Goal: Task Accomplishment & Management: Use online tool/utility

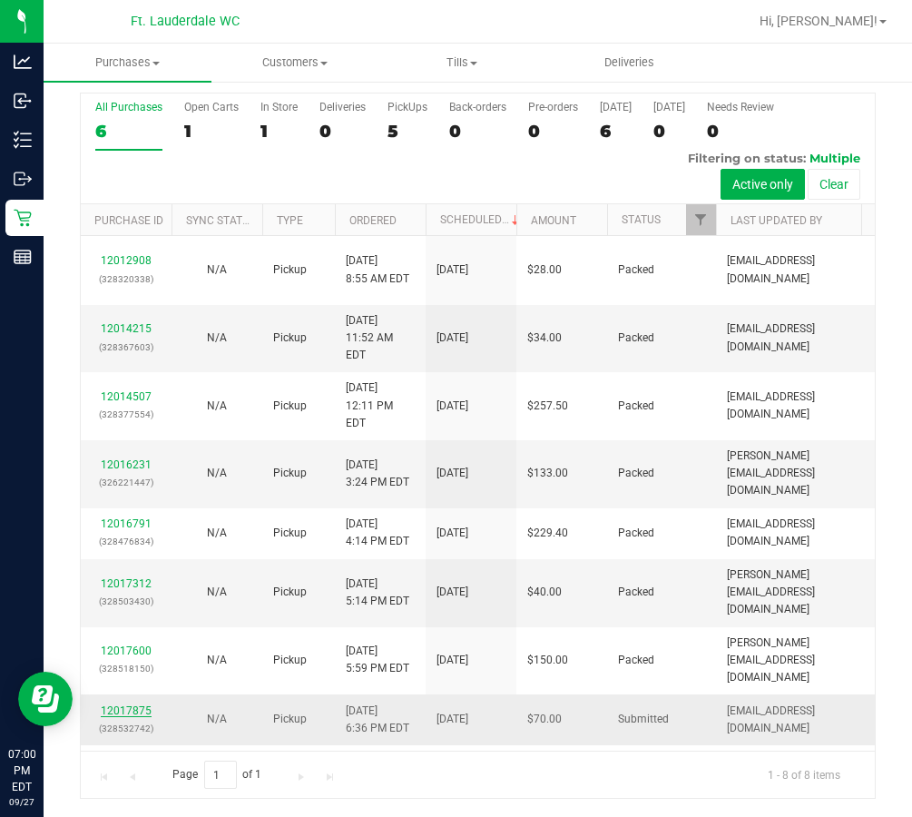
click at [143, 704] on link "12017875" at bounding box center [126, 710] width 51 height 13
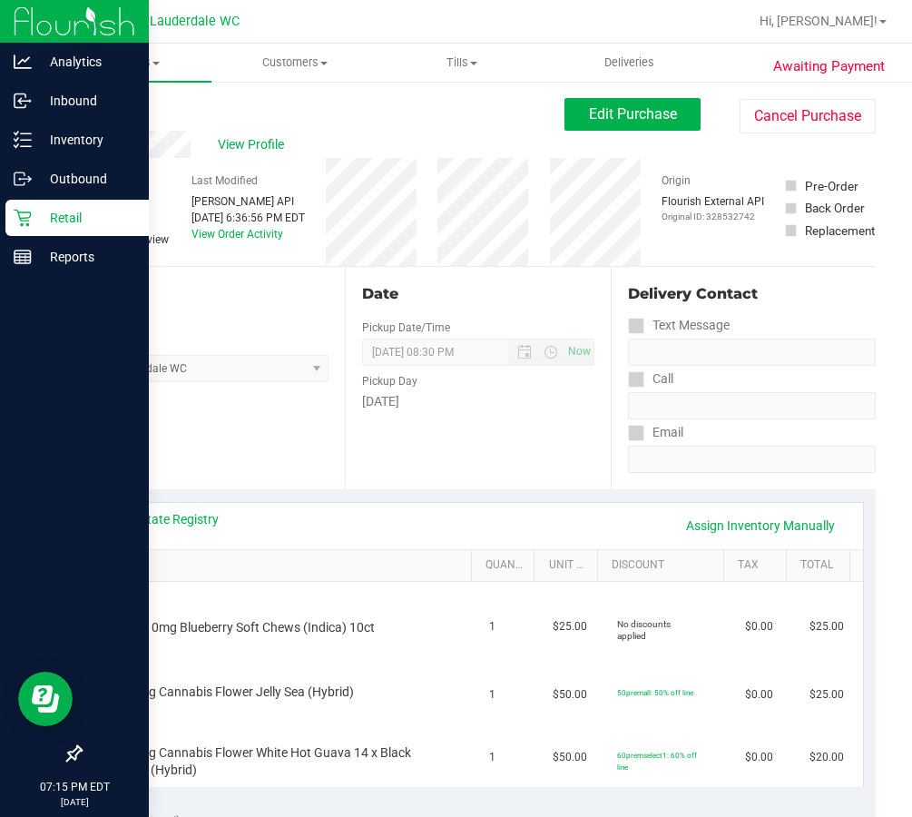
click at [39, 228] on p "Retail" at bounding box center [86, 218] width 109 height 22
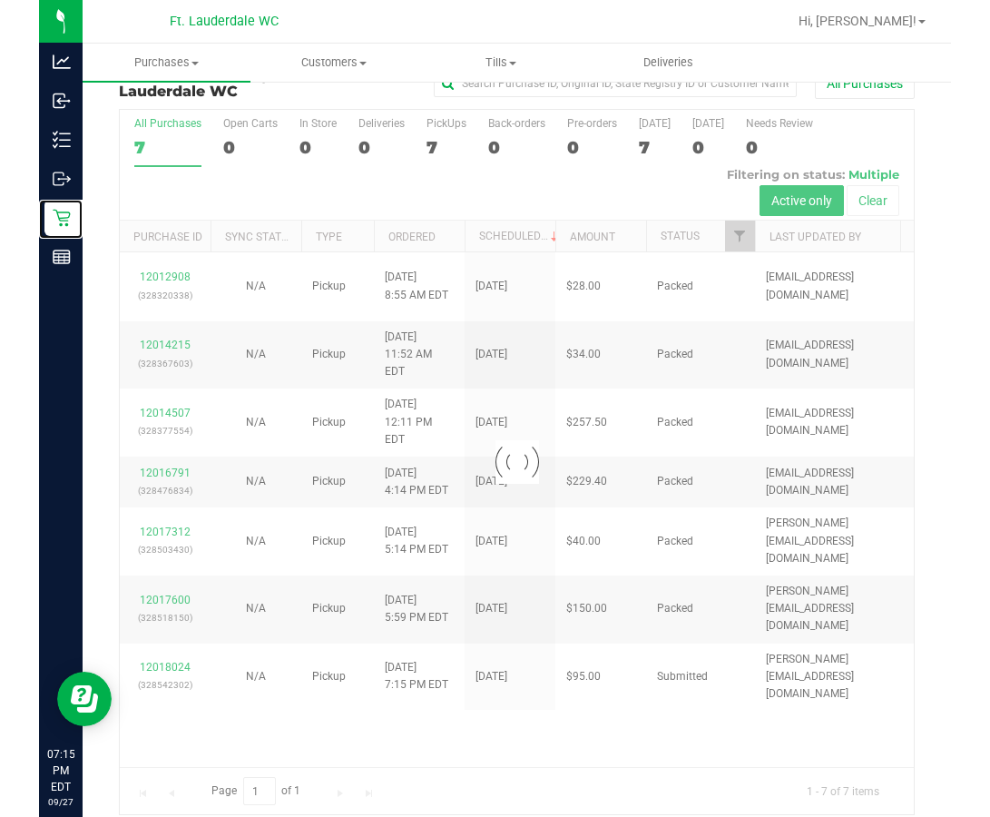
scroll to position [47, 0]
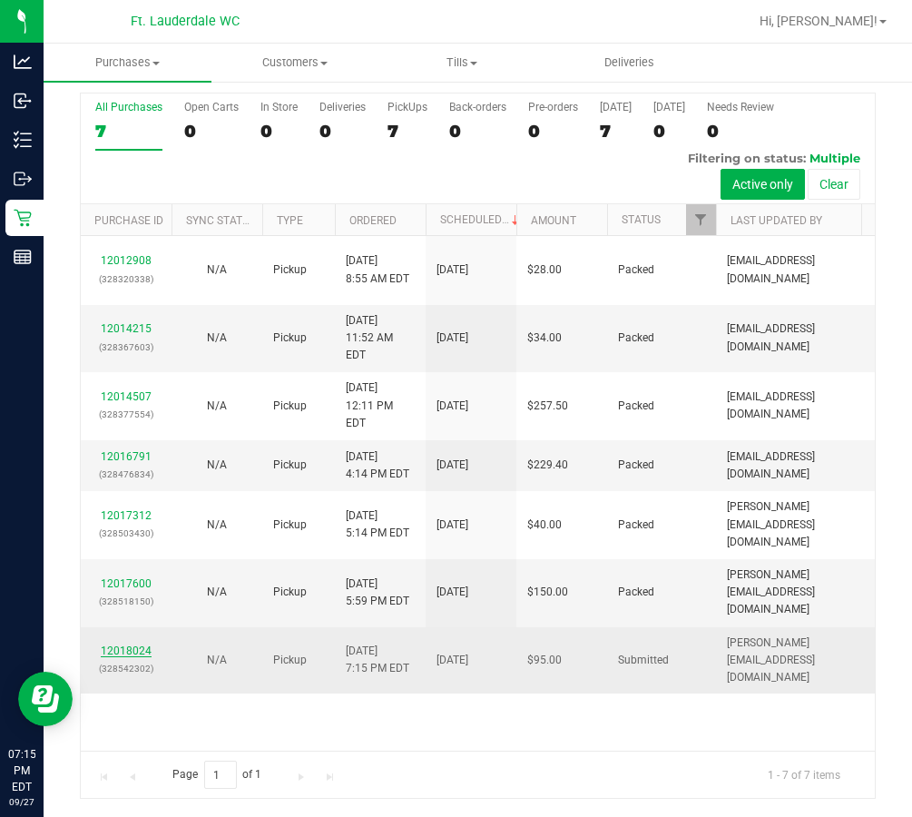
click at [124, 645] on link "12018024" at bounding box center [126, 651] width 51 height 13
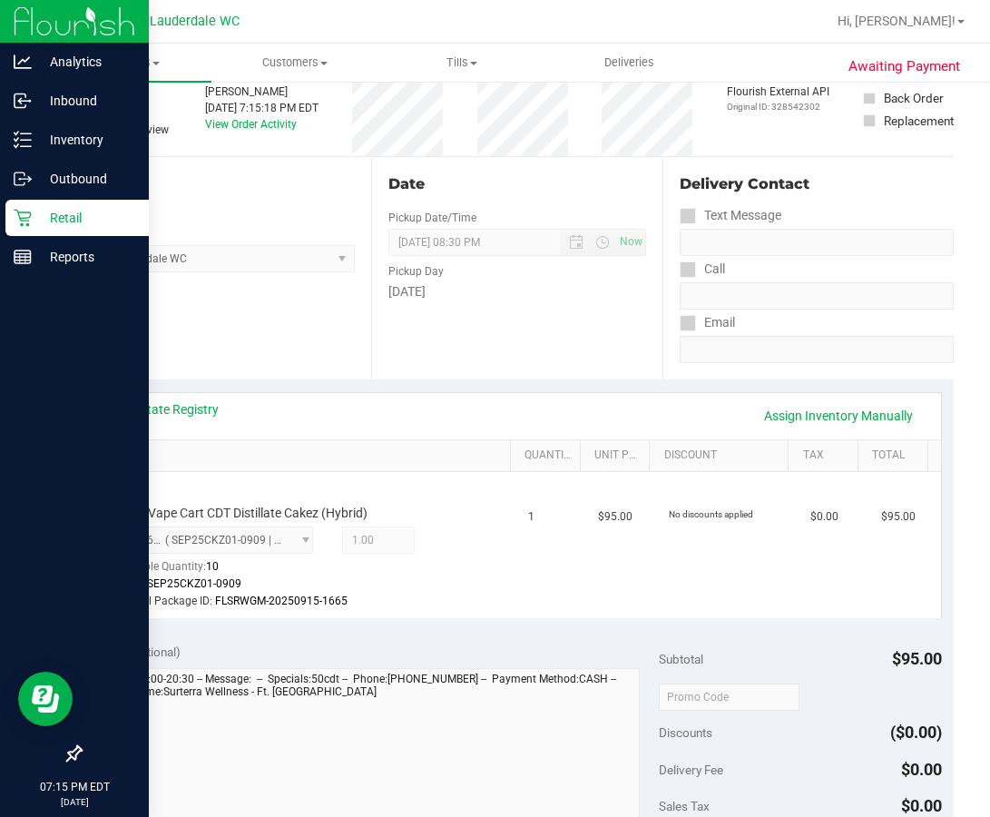
scroll to position [138, 0]
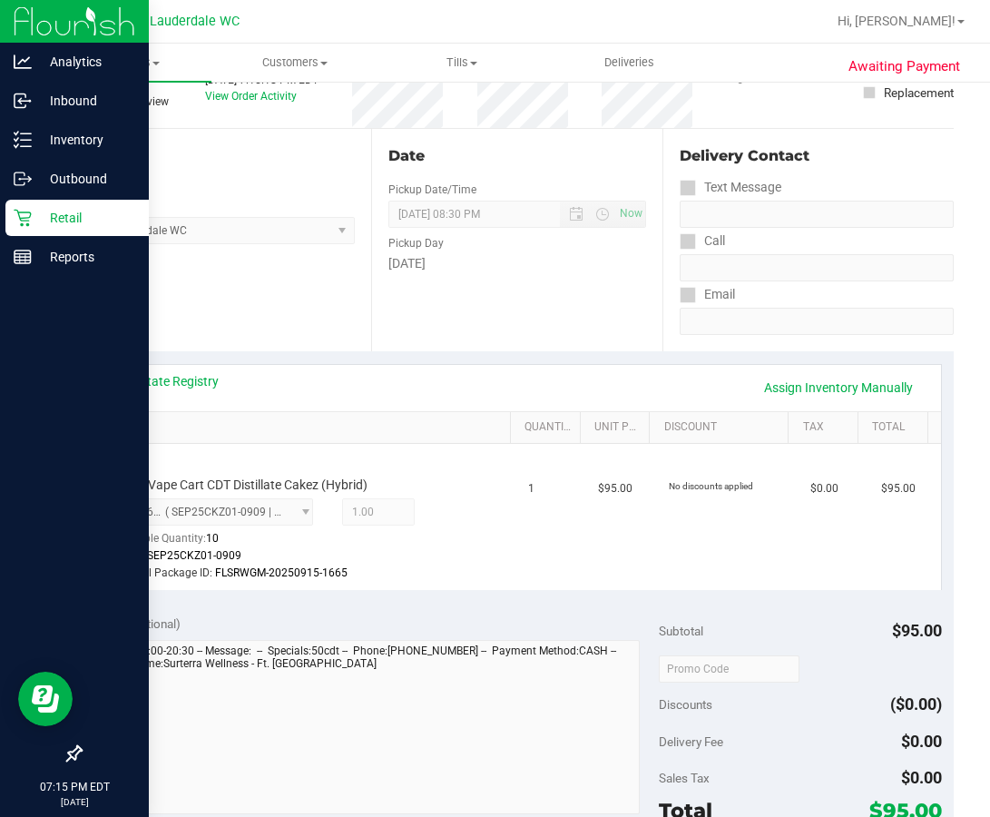
click at [36, 222] on p "Retail" at bounding box center [86, 218] width 109 height 22
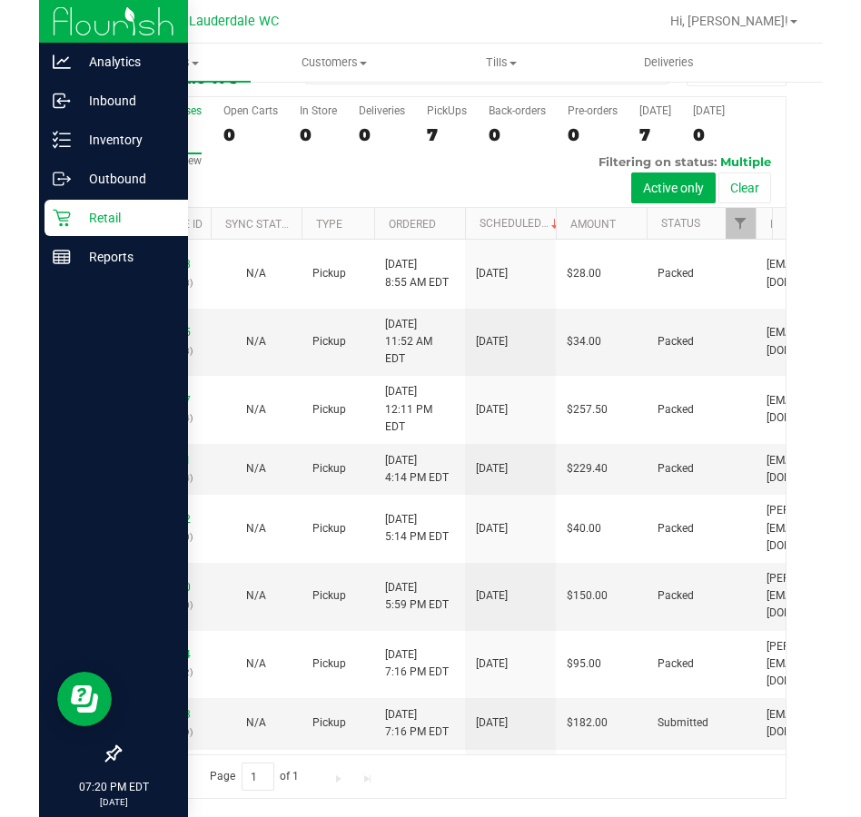
scroll to position [47, 0]
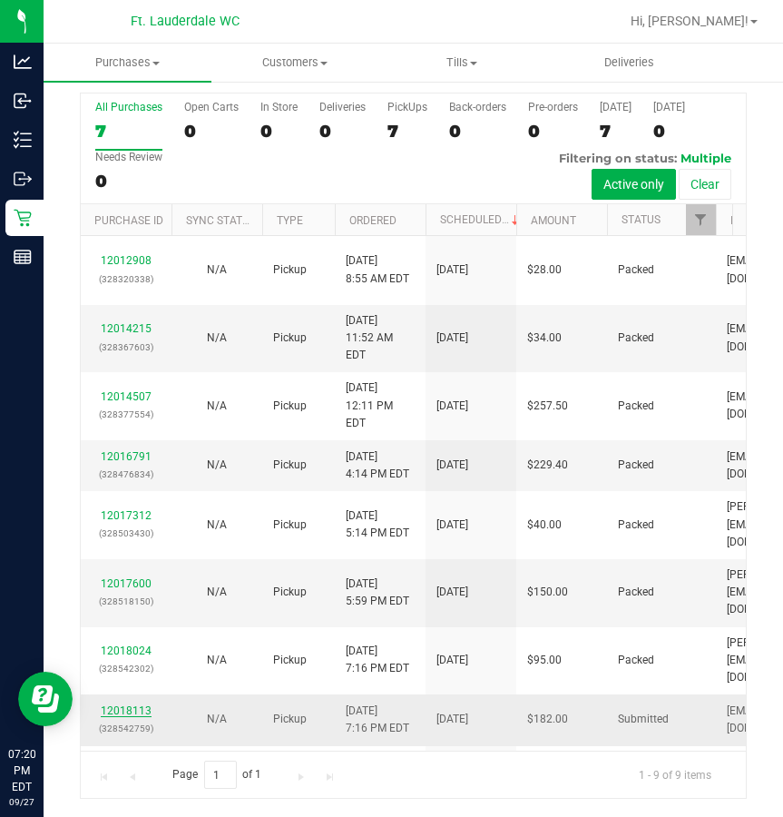
click at [132, 704] on link "12018113" at bounding box center [126, 710] width 51 height 13
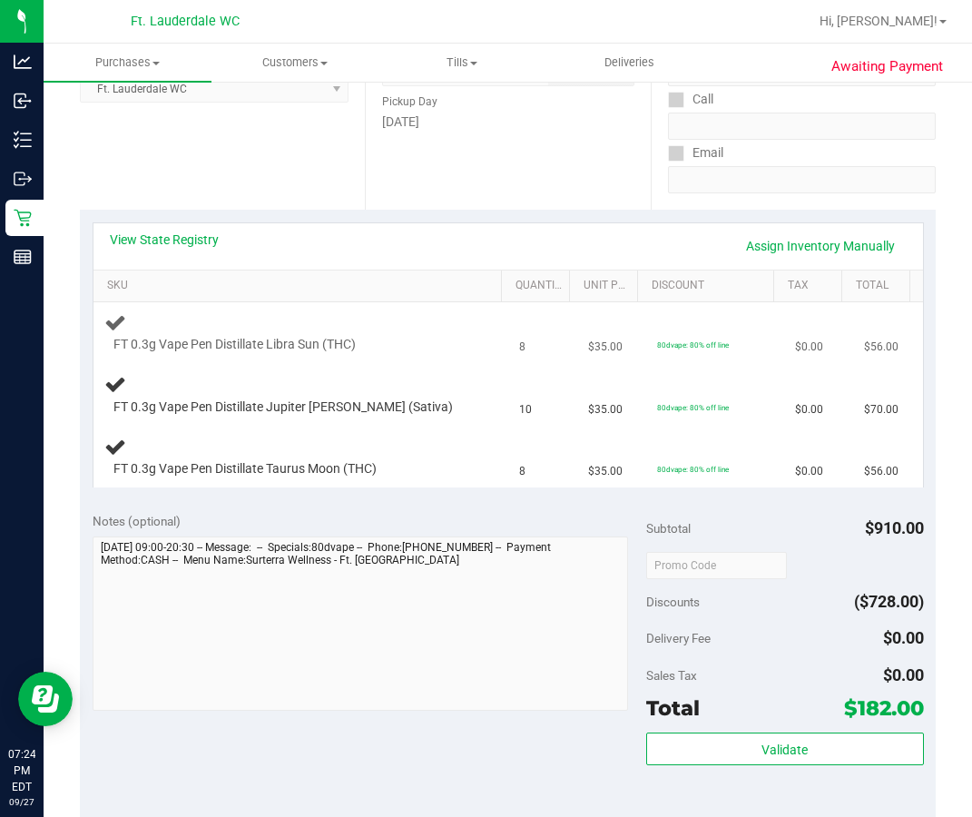
scroll to position [272, 0]
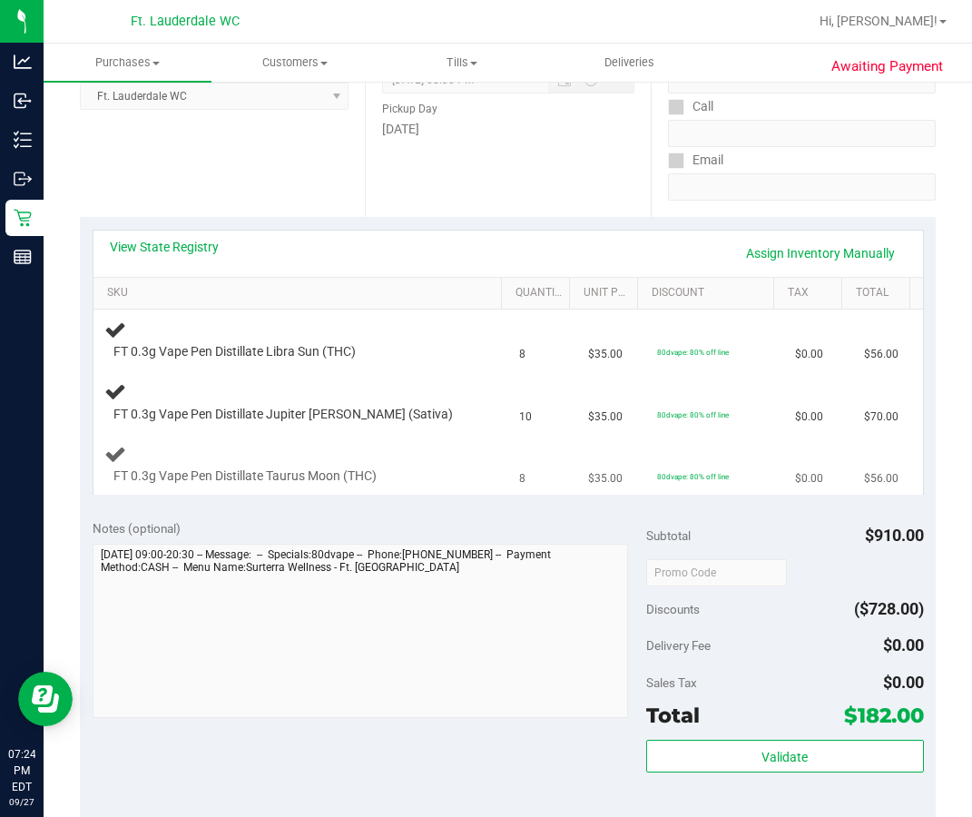
click at [438, 480] on div "FT 0.3g Vape Pen Distillate Taurus Moon (THC)" at bounding box center [285, 477] width 363 height 18
click at [508, 448] on td "8" at bounding box center [542, 464] width 69 height 61
click at [529, 442] on td "8" at bounding box center [542, 464] width 69 height 61
click at [577, 423] on td "$35.00" at bounding box center [611, 403] width 69 height 62
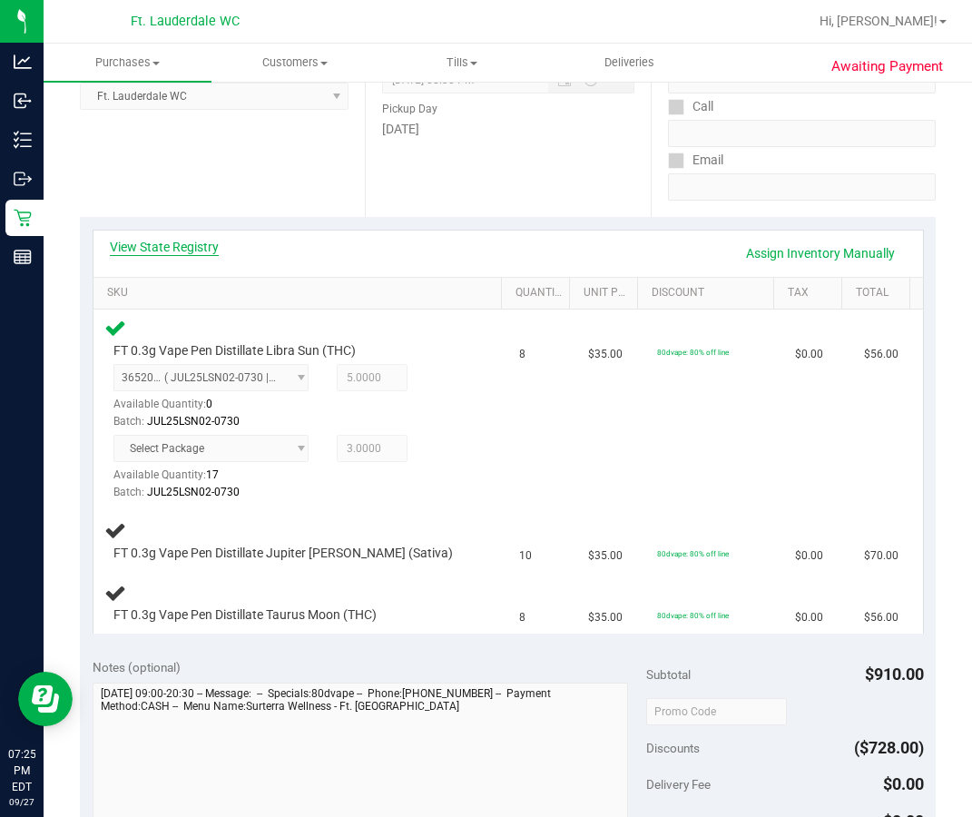
click at [207, 251] on link "View State Registry" at bounding box center [164, 247] width 109 height 18
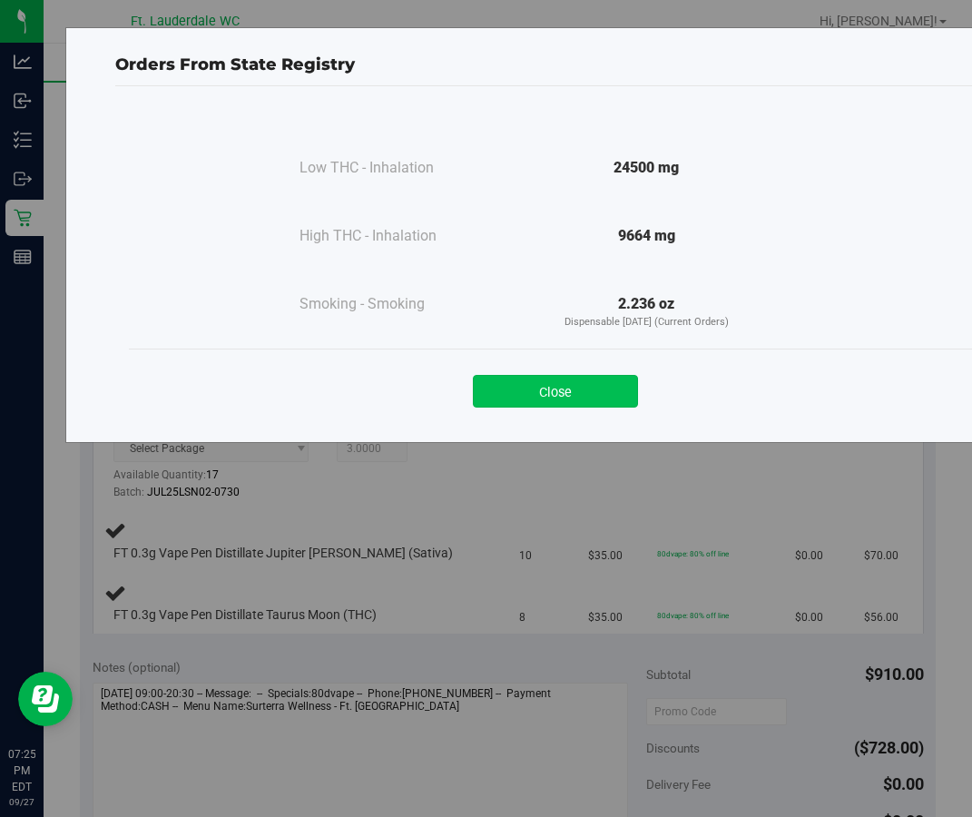
click at [577, 396] on button "Close" at bounding box center [555, 391] width 165 height 33
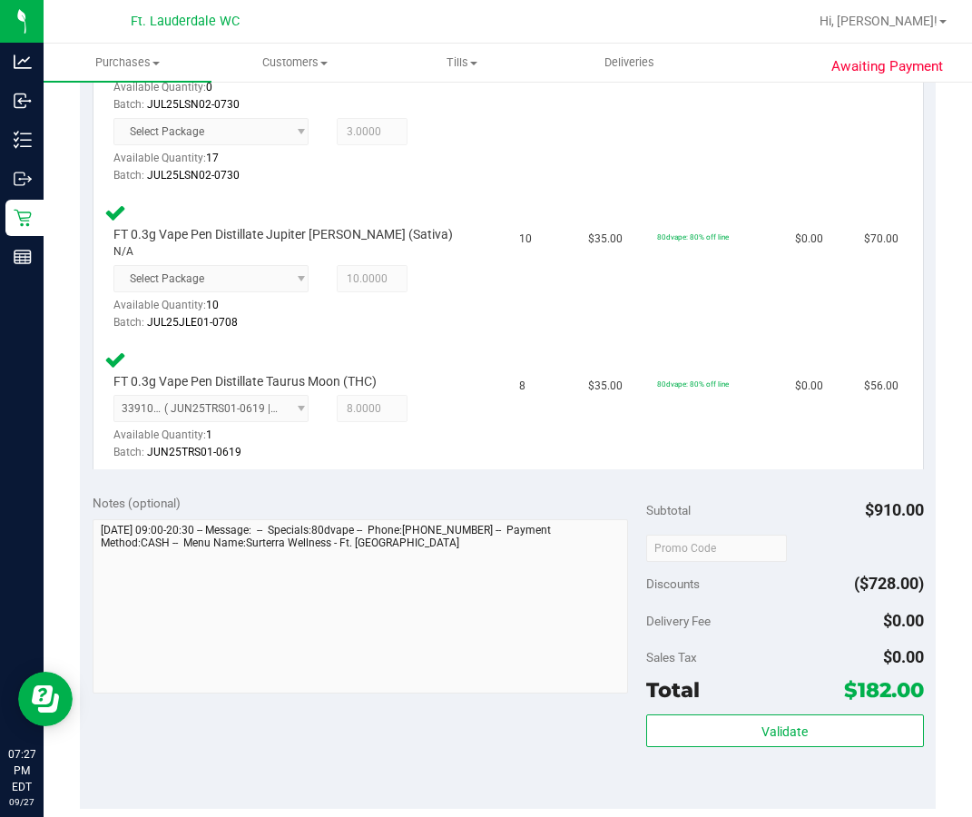
scroll to position [711, 0]
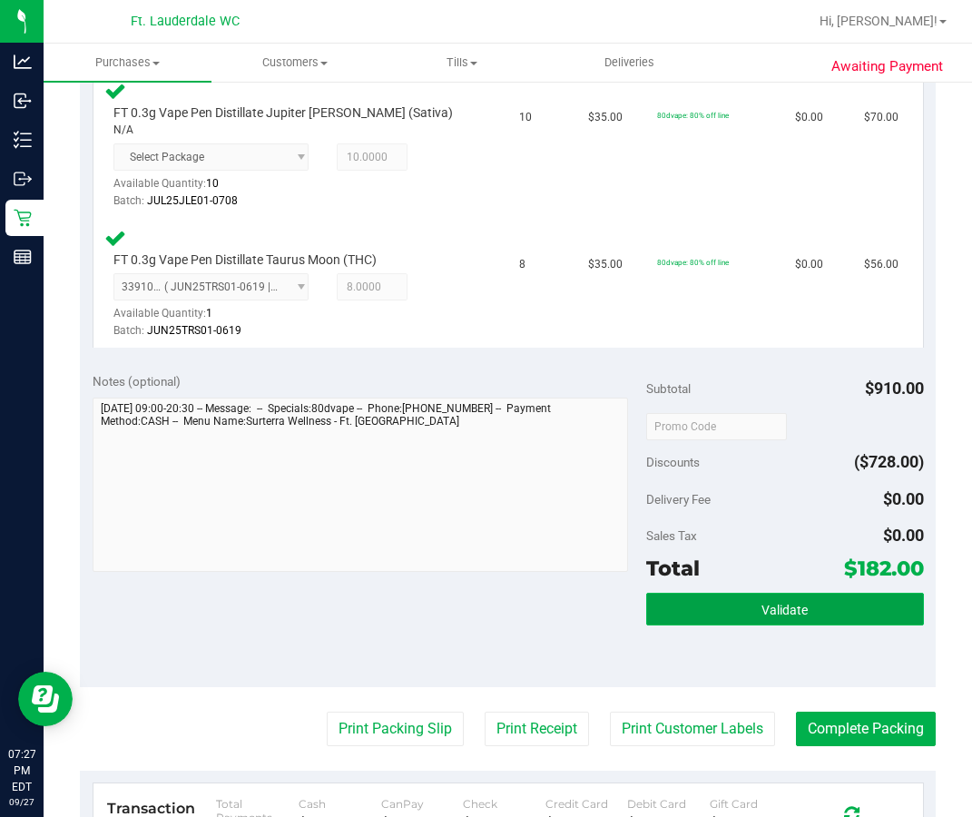
click at [787, 609] on button "Validate" at bounding box center [784, 609] width 277 height 33
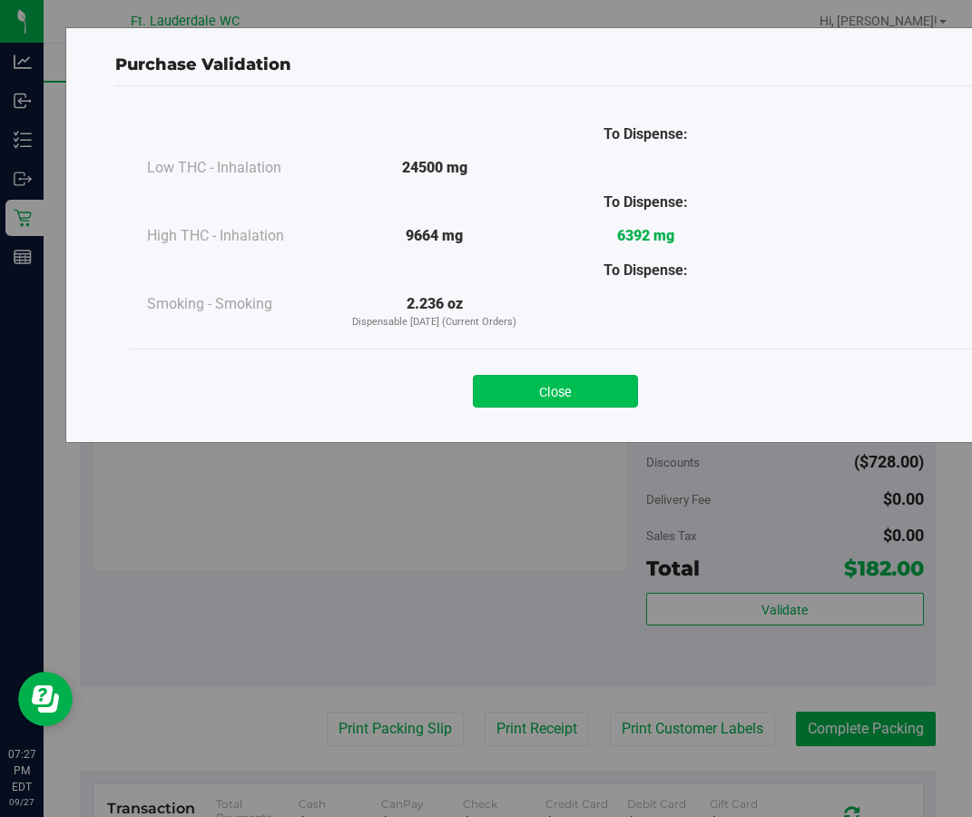
click at [583, 406] on button "Close" at bounding box center [555, 391] width 165 height 33
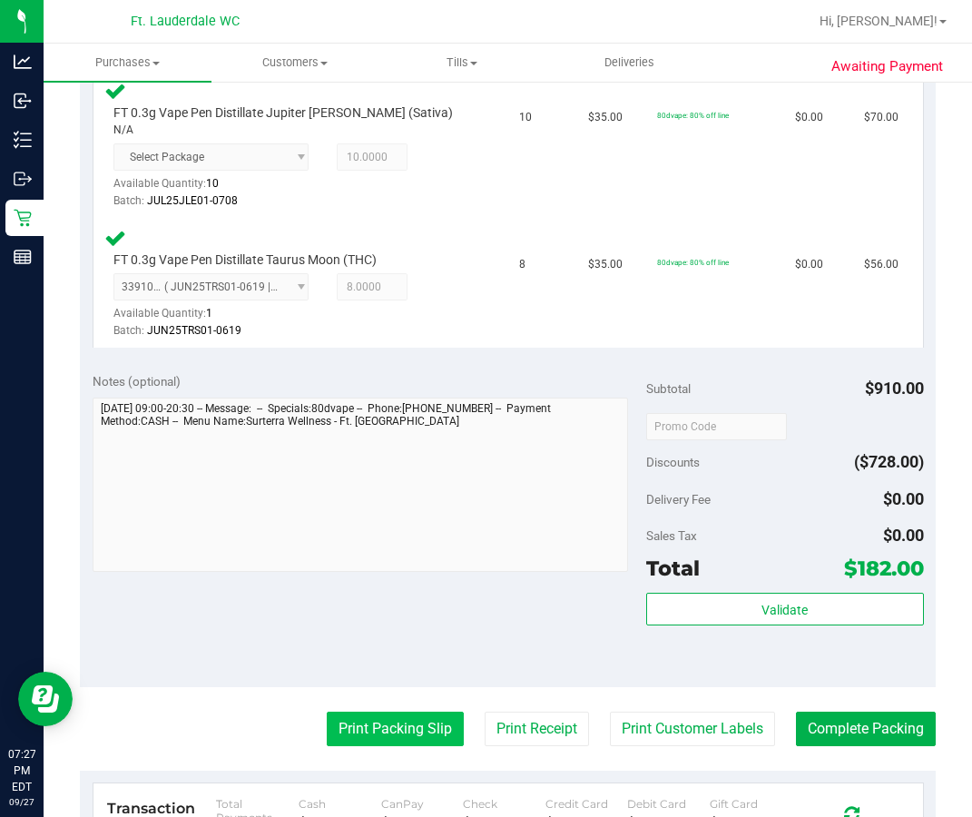
click at [394, 728] on button "Print Packing Slip" at bounding box center [395, 729] width 137 height 34
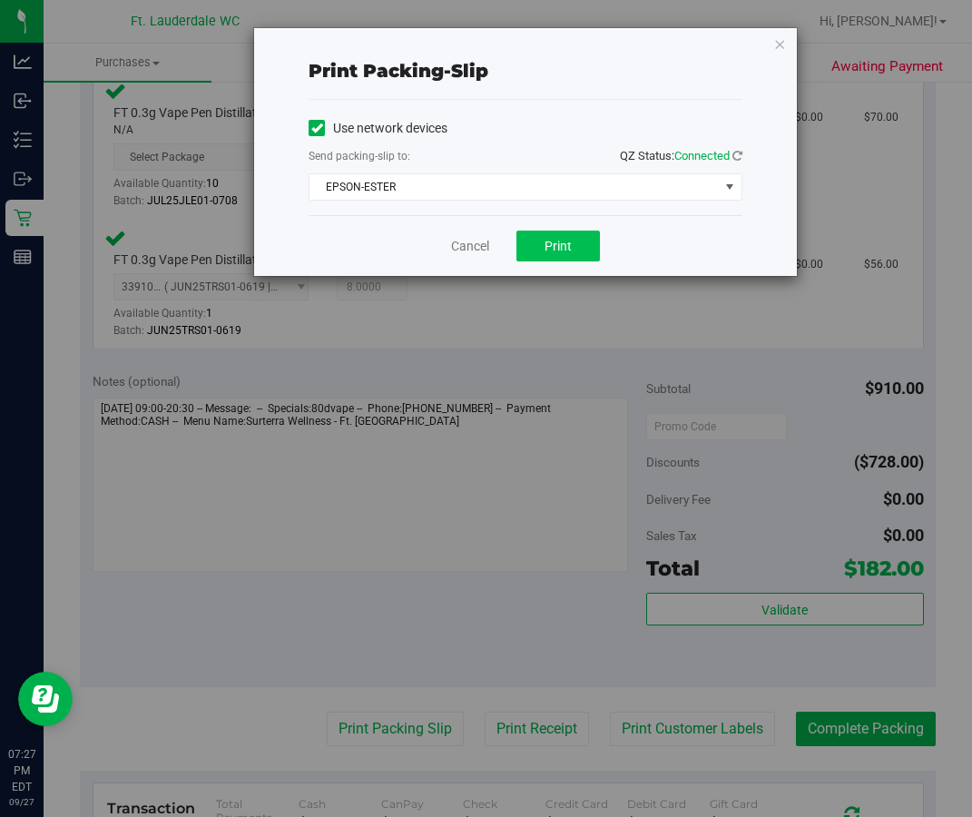
click at [566, 236] on button "Print" at bounding box center [559, 246] width 84 height 31
click at [458, 250] on link "Cancel" at bounding box center [470, 246] width 38 height 19
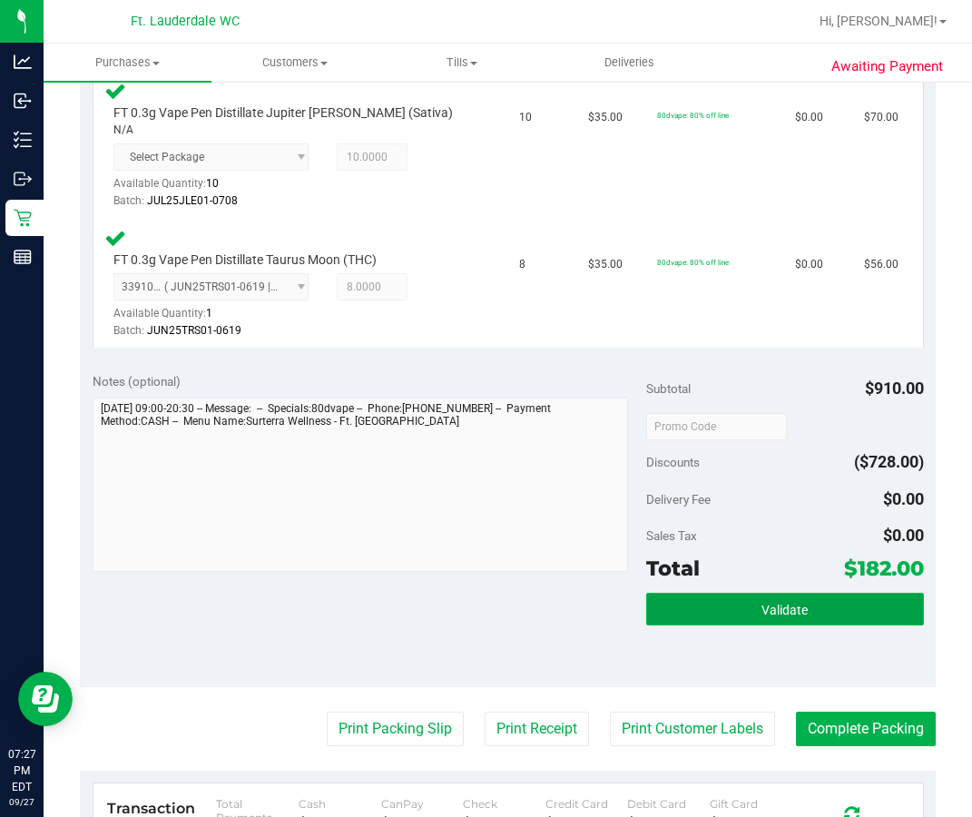
click at [787, 605] on button "Validate" at bounding box center [784, 609] width 277 height 33
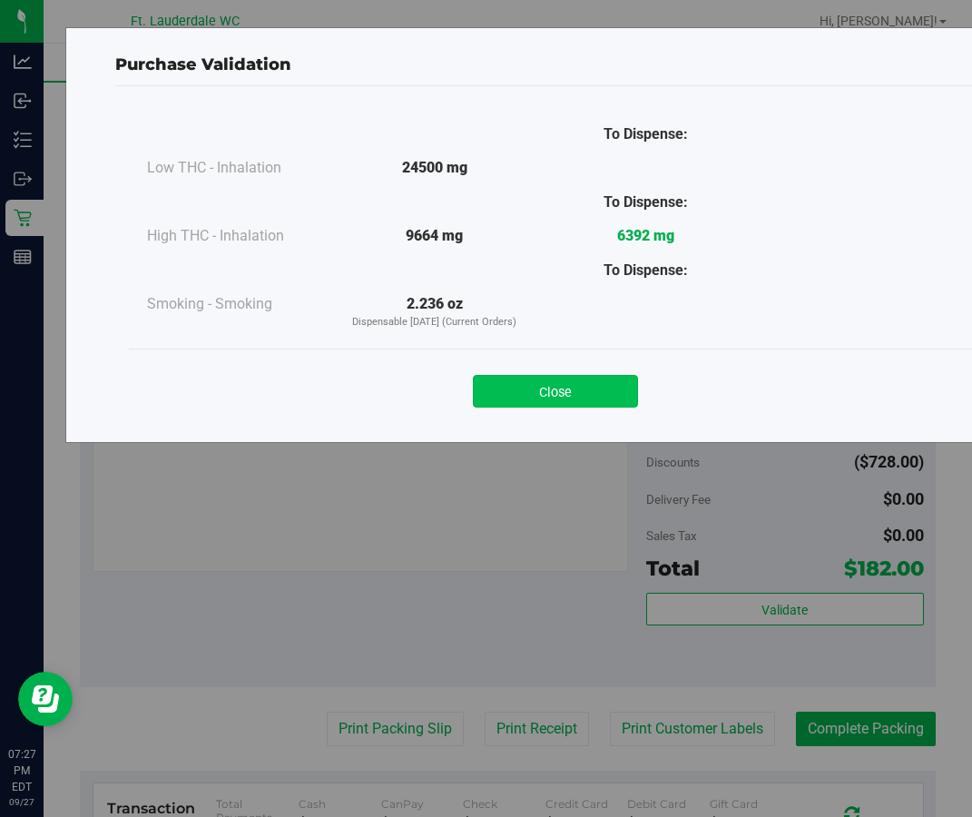
click at [556, 378] on button "Close" at bounding box center [555, 391] width 165 height 33
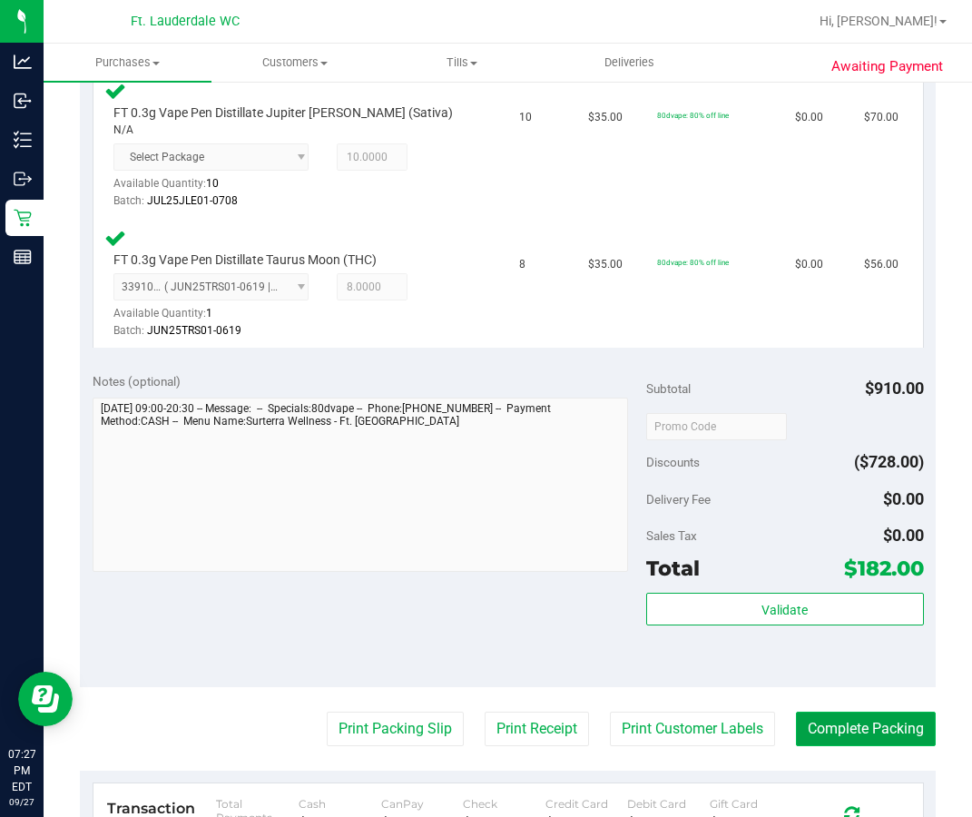
click at [787, 718] on button "Complete Packing" at bounding box center [866, 729] width 140 height 34
